Goal: Transaction & Acquisition: Purchase product/service

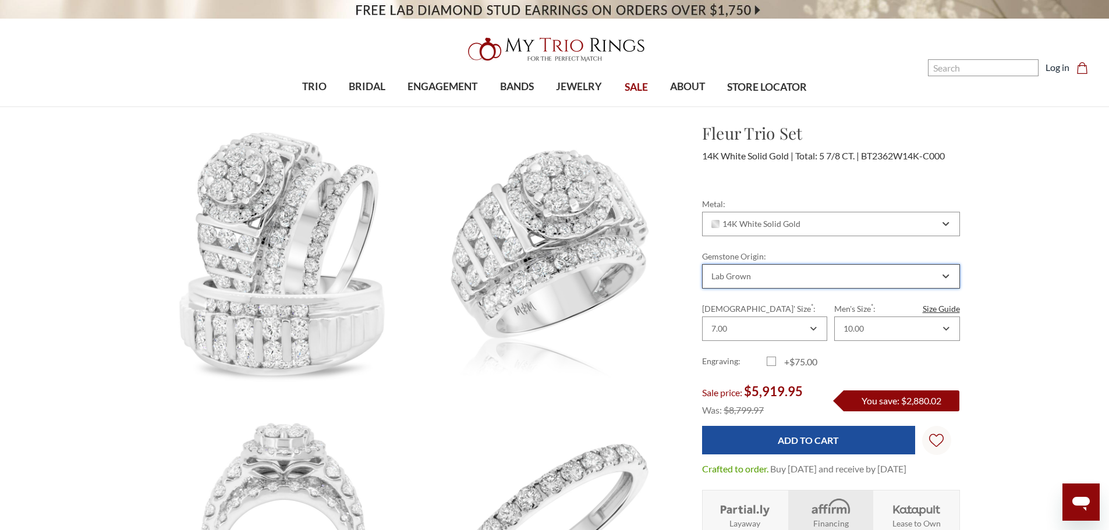
click at [826, 272] on div "Lab Grown" at bounding box center [824, 276] width 230 height 9
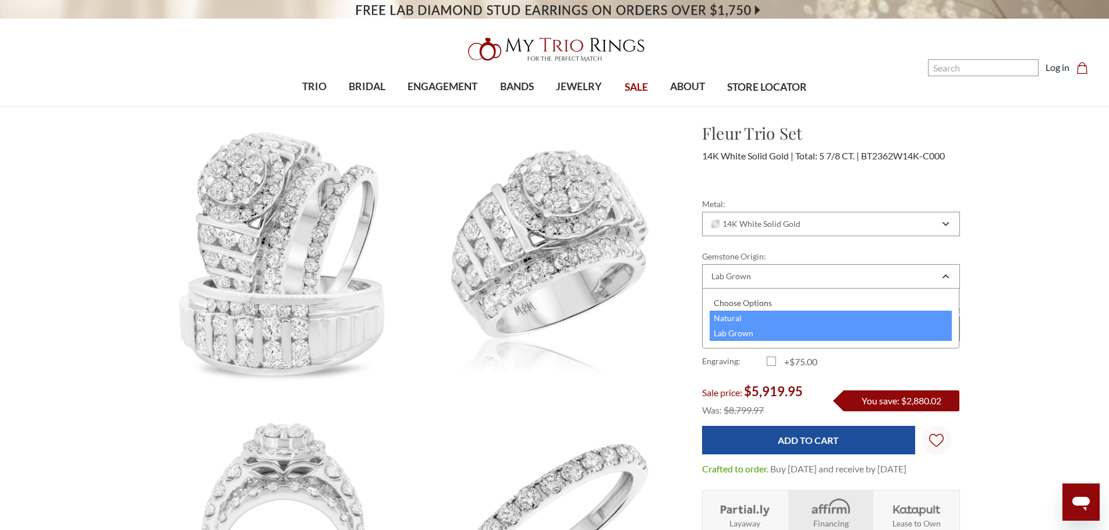
click at [743, 317] on div "Natural" at bounding box center [830, 318] width 243 height 15
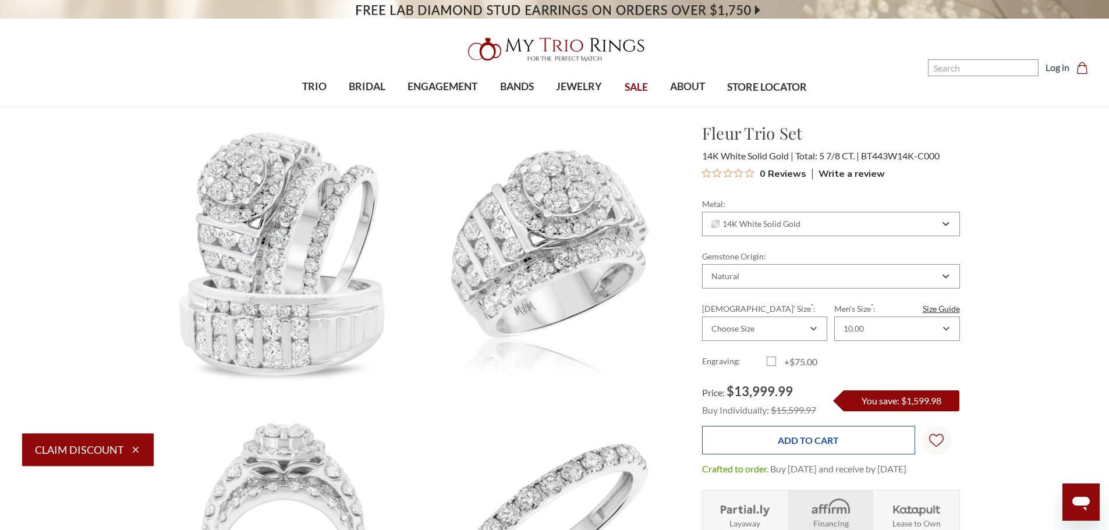
click at [831, 452] on input "Add to Cart" at bounding box center [808, 440] width 213 height 29
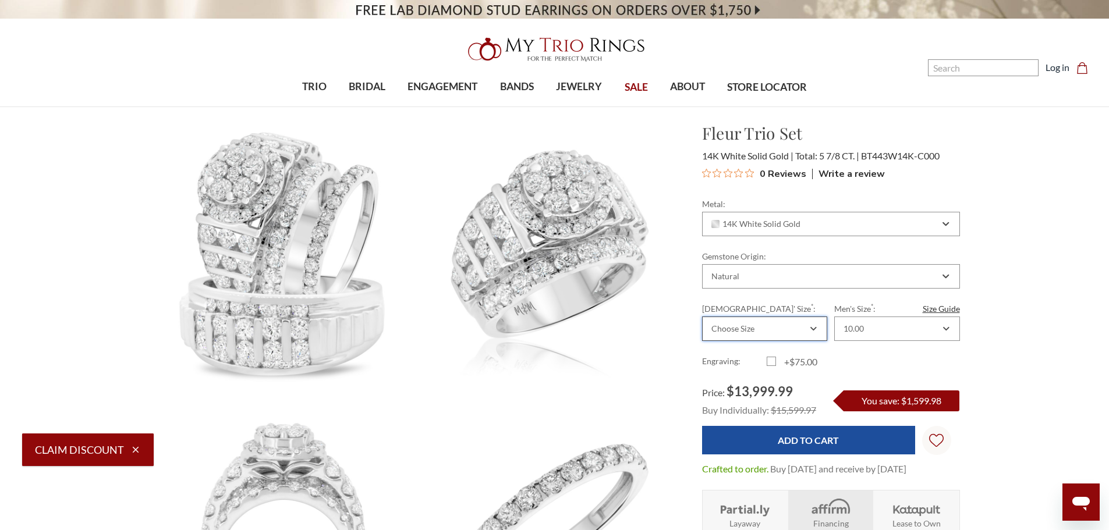
click at [787, 331] on div "Choose Size" at bounding box center [758, 328] width 98 height 9
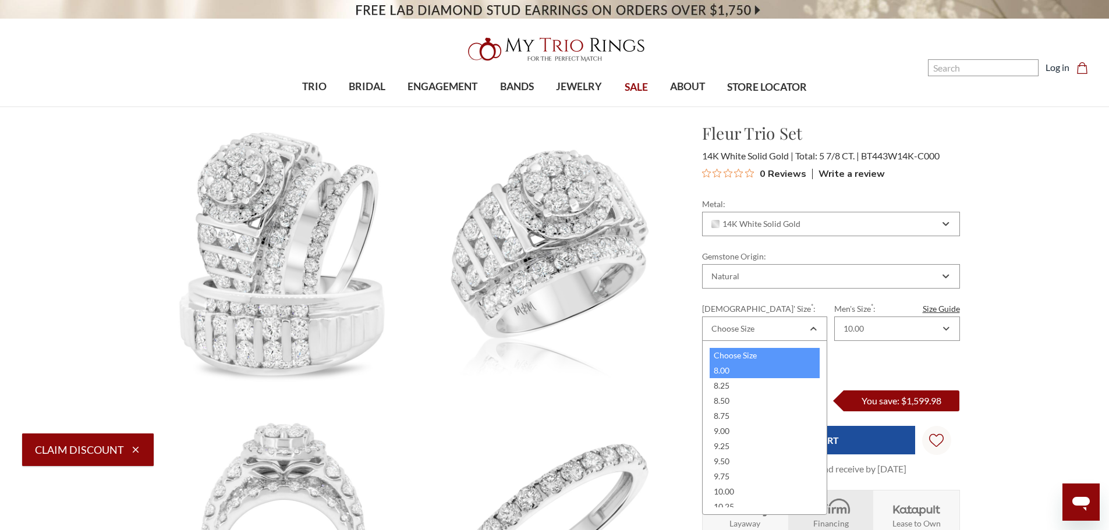
click at [725, 370] on div "8.00" at bounding box center [764, 370] width 110 height 15
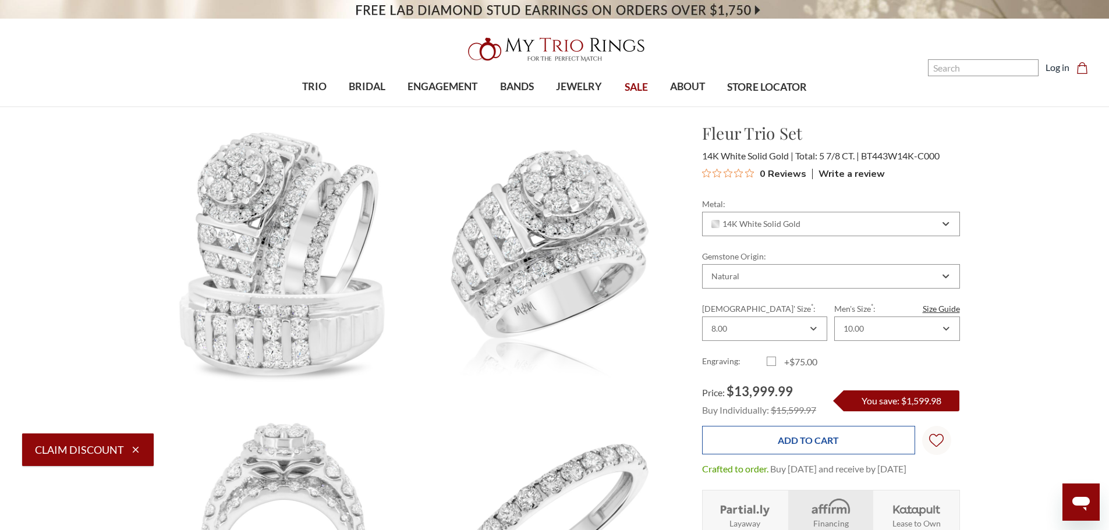
click at [835, 453] on input "Add to Cart" at bounding box center [808, 440] width 213 height 29
type input "Add to Cart"
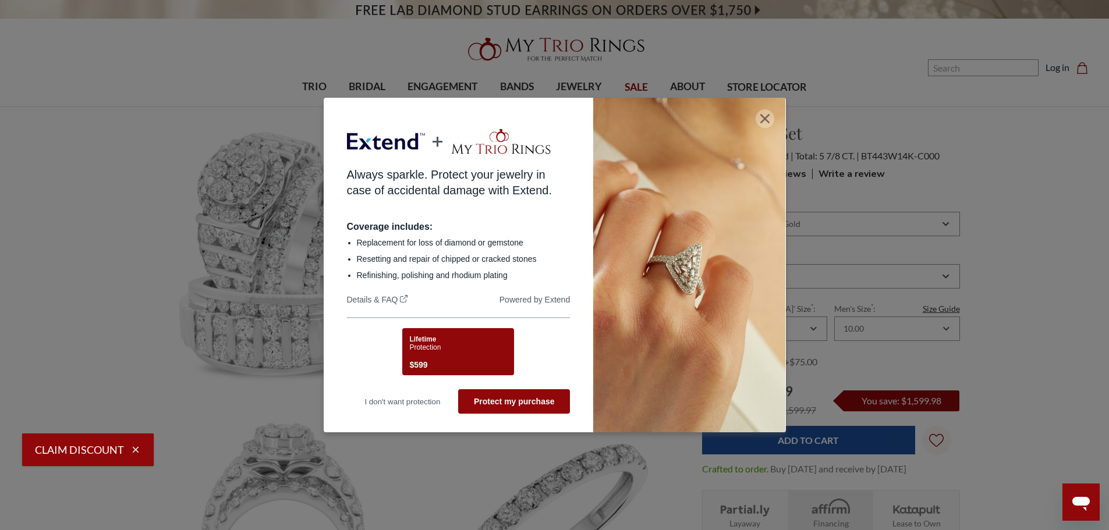
click at [769, 118] on icon "button" at bounding box center [764, 118] width 9 height 9
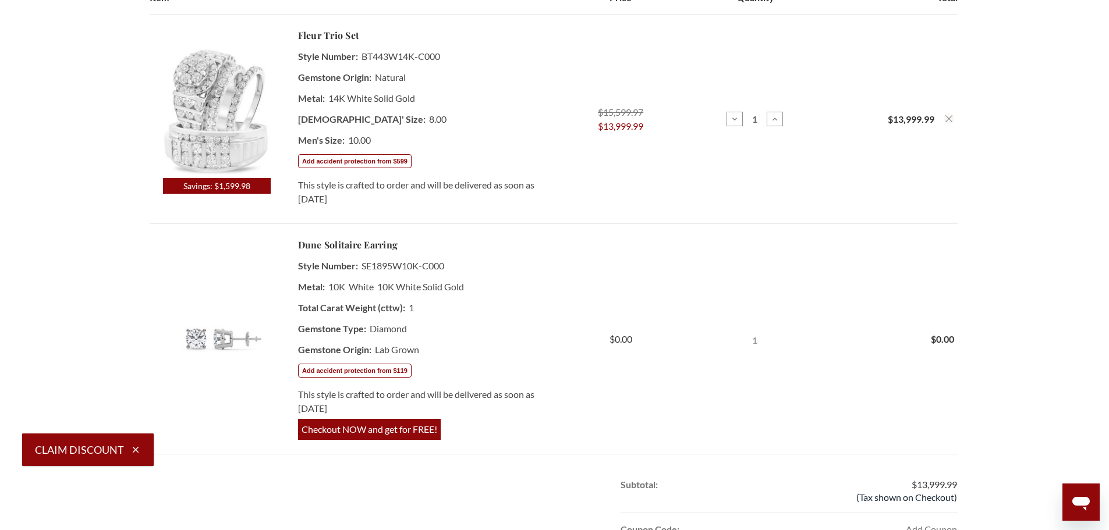
scroll to position [233, 0]
